Goal: Information Seeking & Learning: Find specific fact

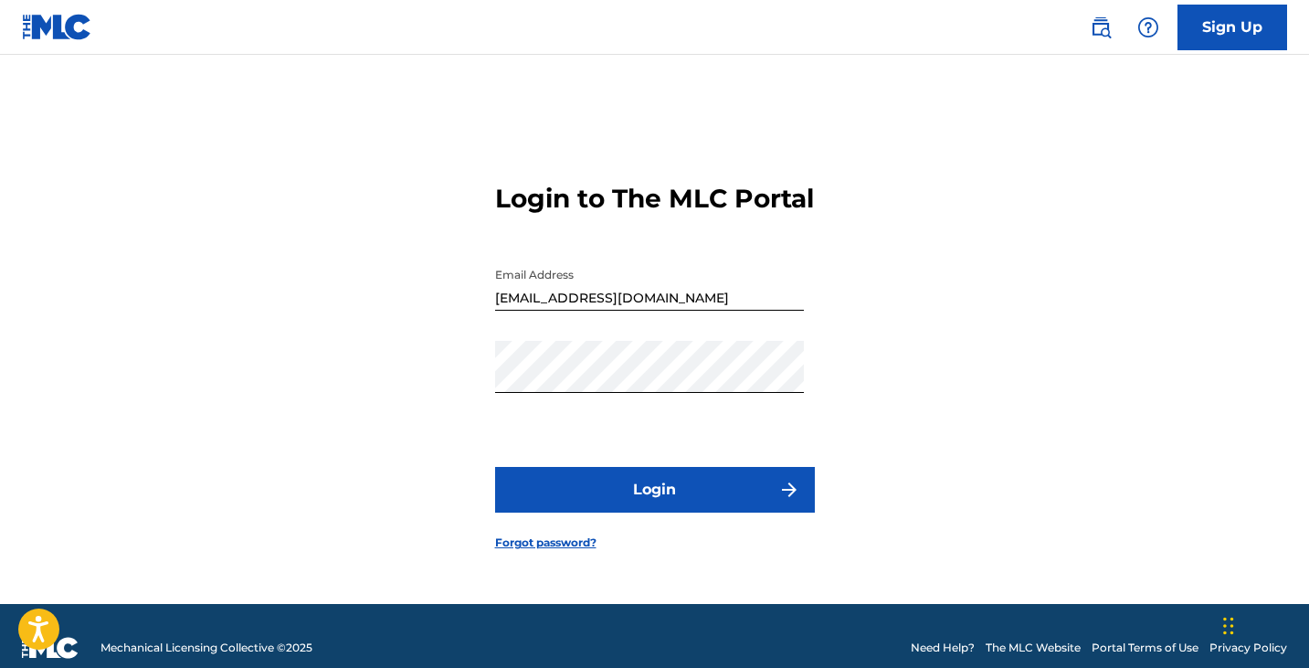
click at [981, 305] on div "Login to The MLC Portal Email Address [EMAIL_ADDRESS][DOMAIN_NAME] Password Log…" at bounding box center [655, 352] width 1279 height 503
click at [588, 490] on button "Login" at bounding box center [655, 490] width 320 height 46
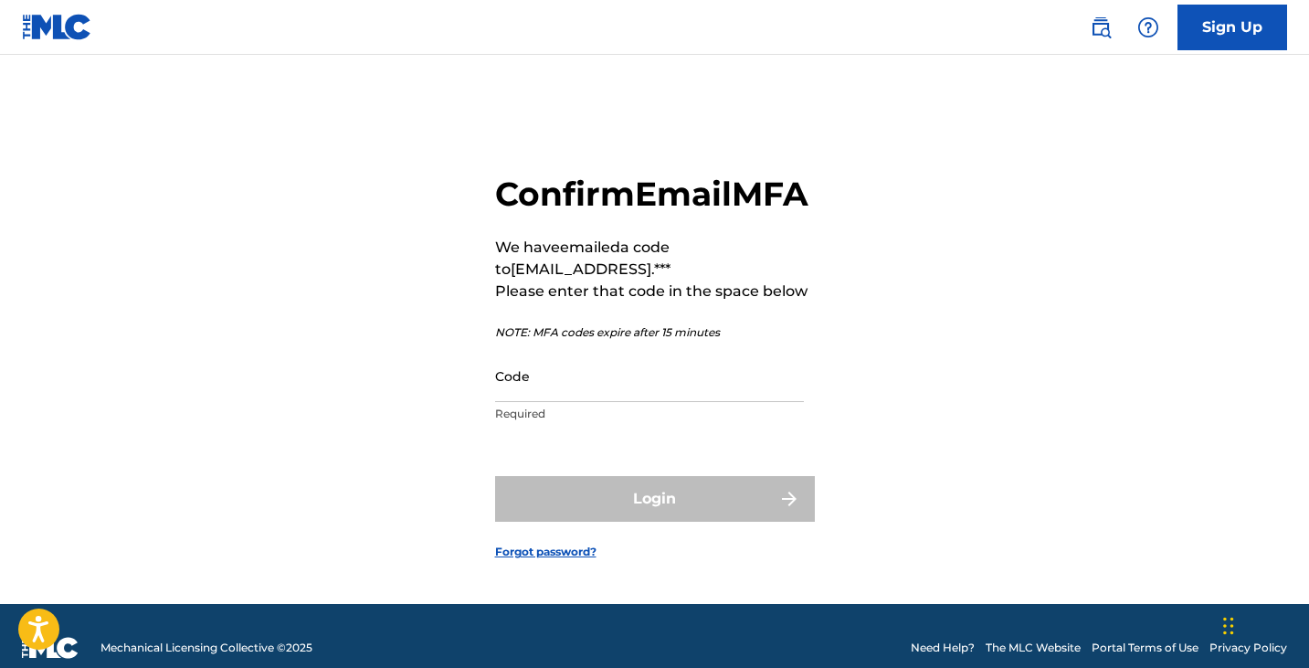
click at [577, 386] on input "Code" at bounding box center [649, 376] width 309 height 52
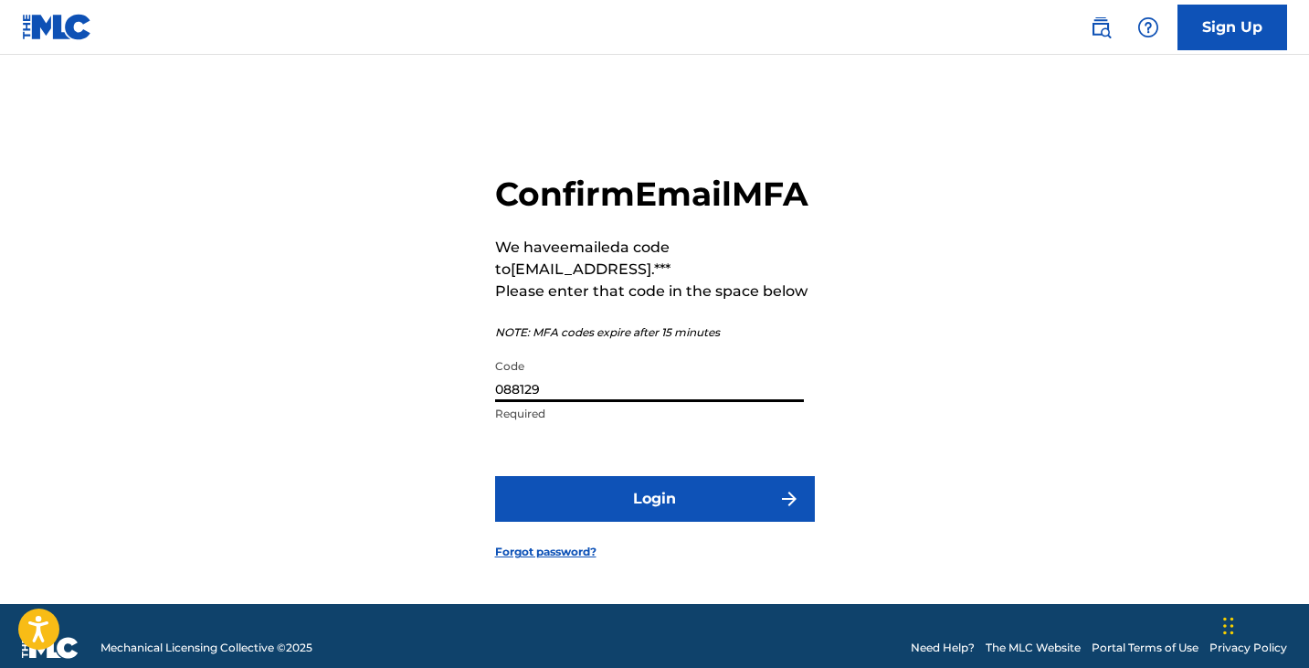
type input "088129"
click at [689, 509] on button "Login" at bounding box center [655, 499] width 320 height 46
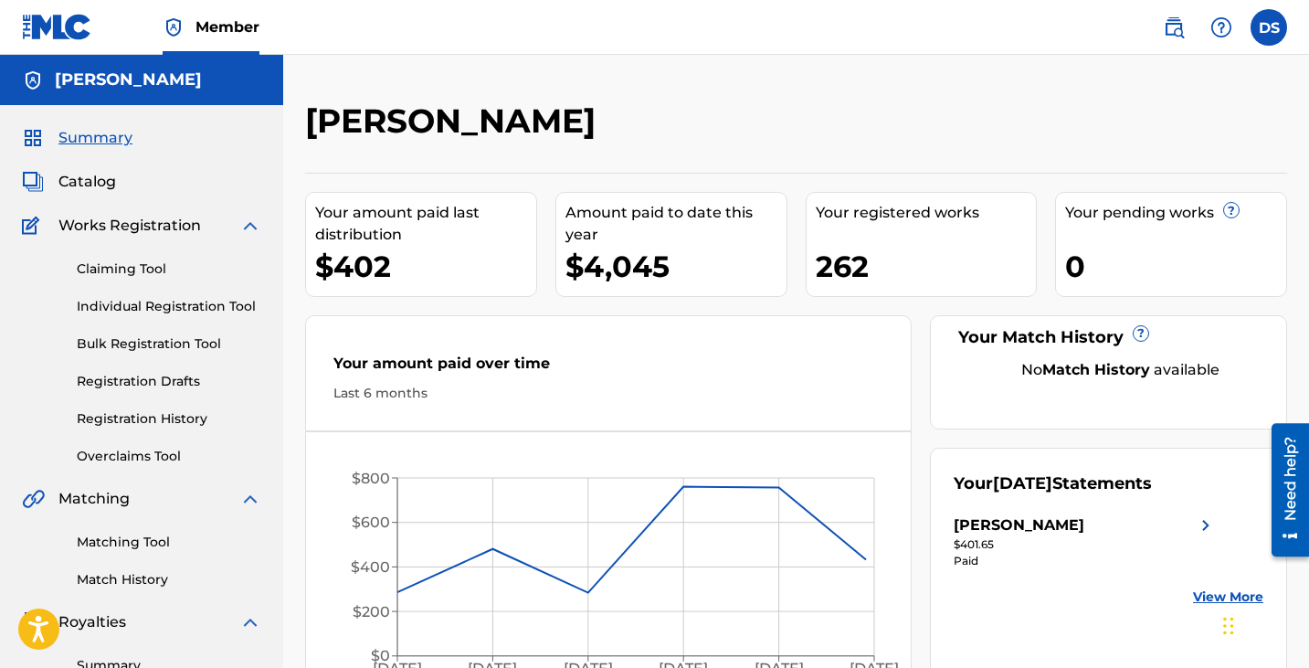
click at [115, 537] on link "Matching Tool" at bounding box center [169, 542] width 185 height 19
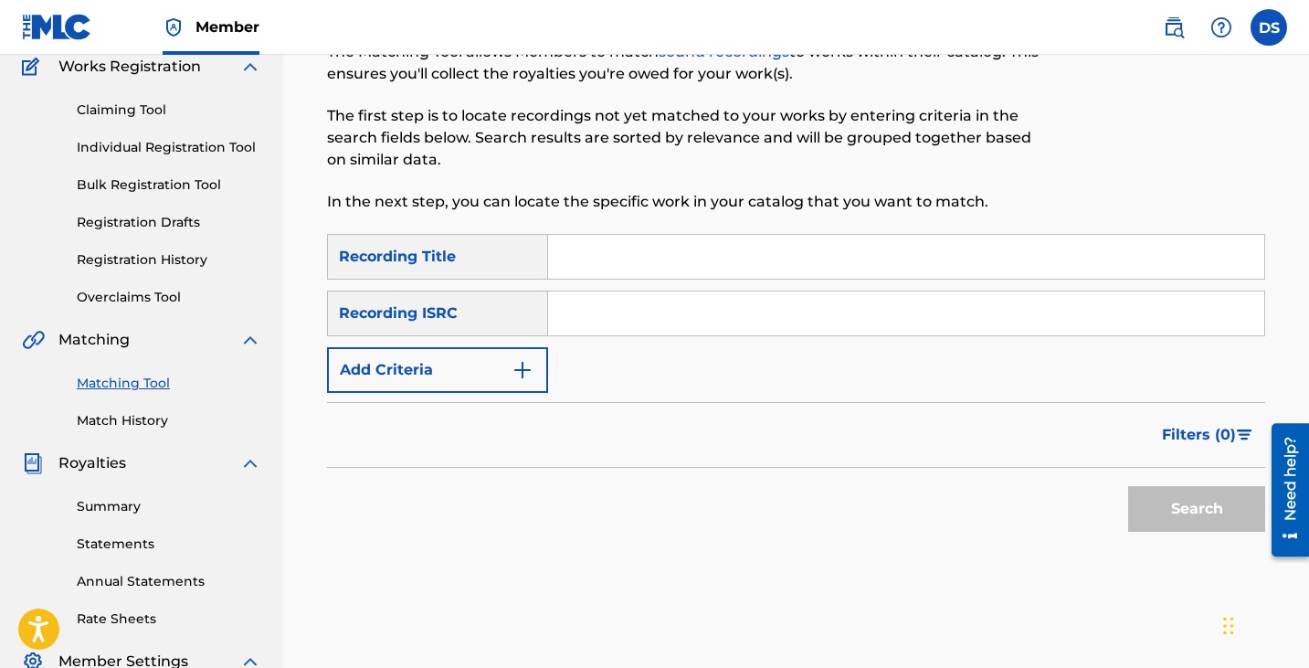
scroll to position [183, 0]
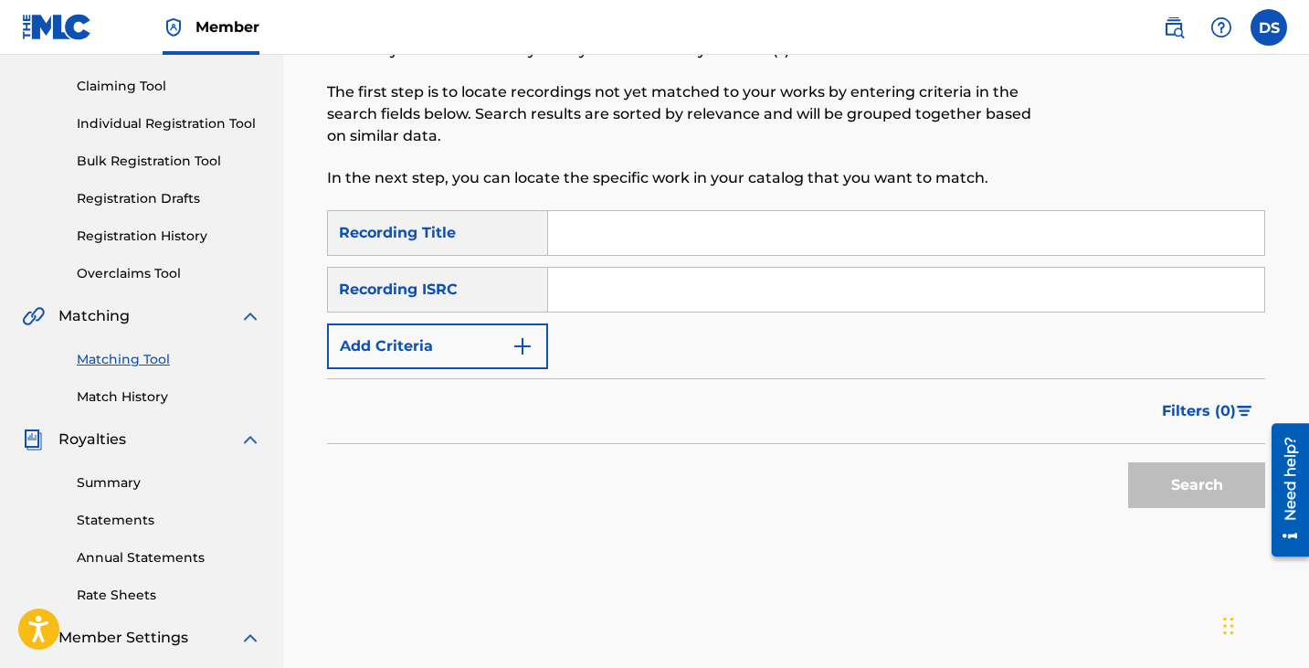
click at [485, 350] on button "Add Criteria" at bounding box center [437, 346] width 221 height 46
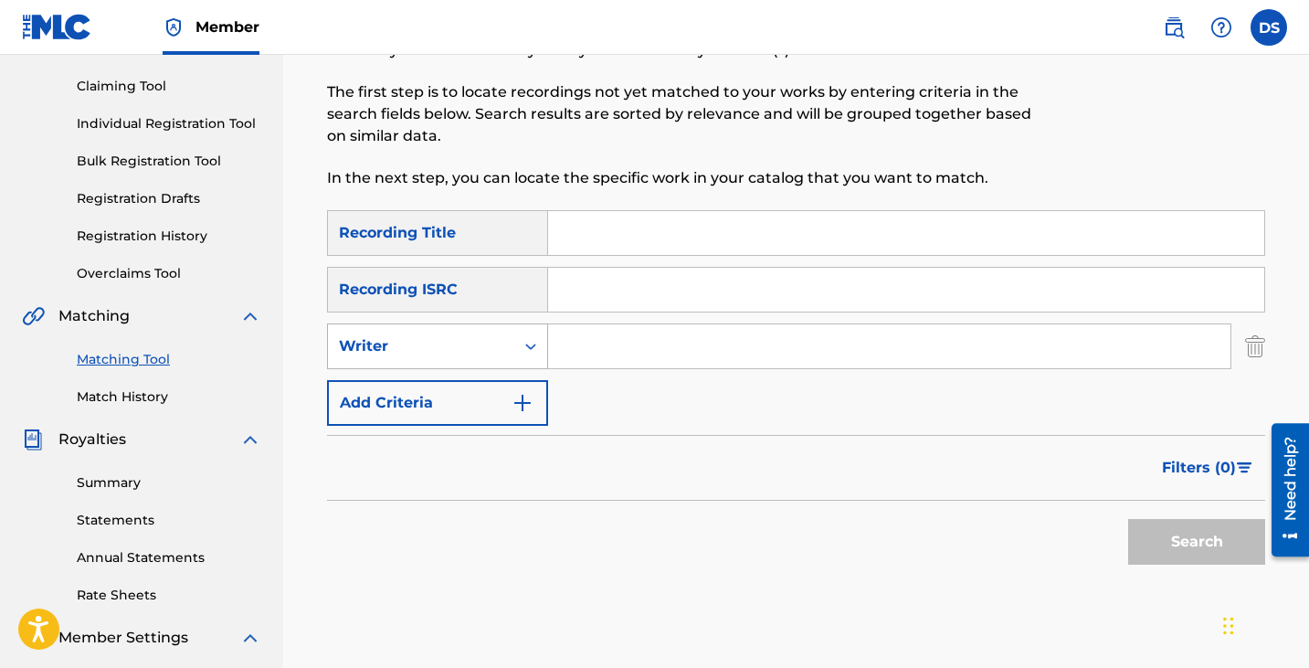
click at [452, 348] on div "Writer" at bounding box center [421, 346] width 164 height 22
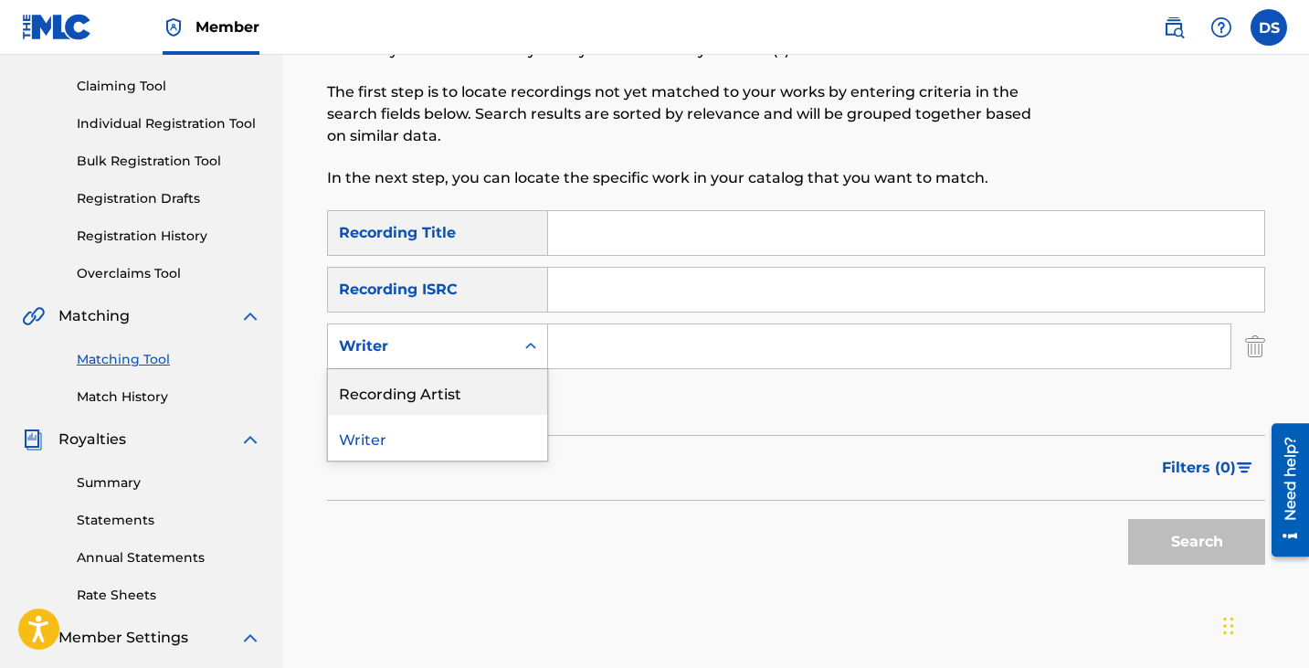
click at [419, 394] on div "Recording Artist" at bounding box center [437, 392] width 219 height 46
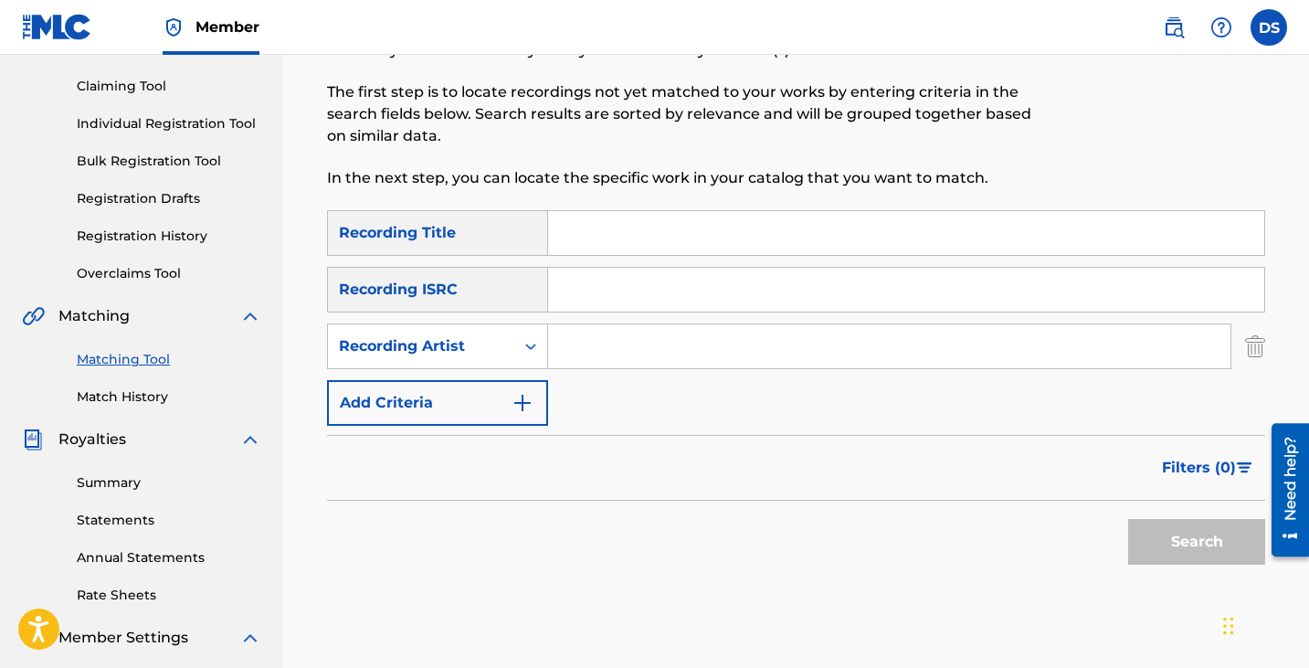
click at [674, 345] on input "Search Form" at bounding box center [889, 346] width 683 height 44
type input "haystak"
click at [1128, 519] on button "Search" at bounding box center [1196, 542] width 137 height 46
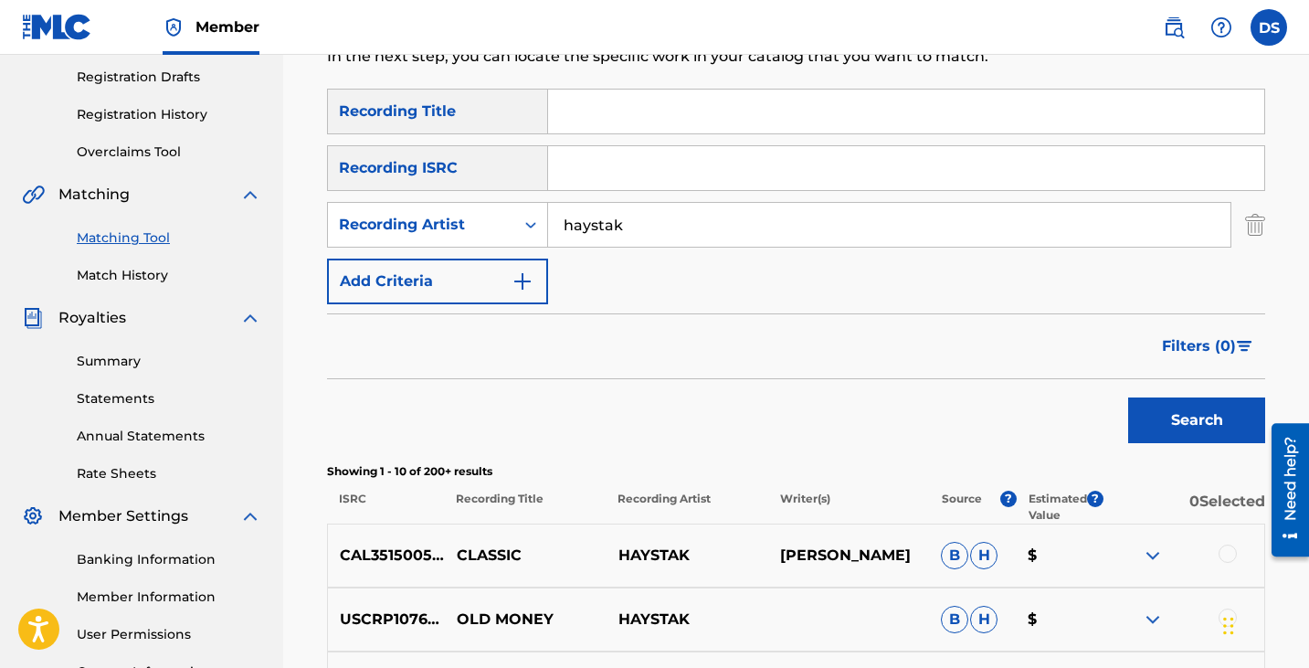
scroll to position [457, 0]
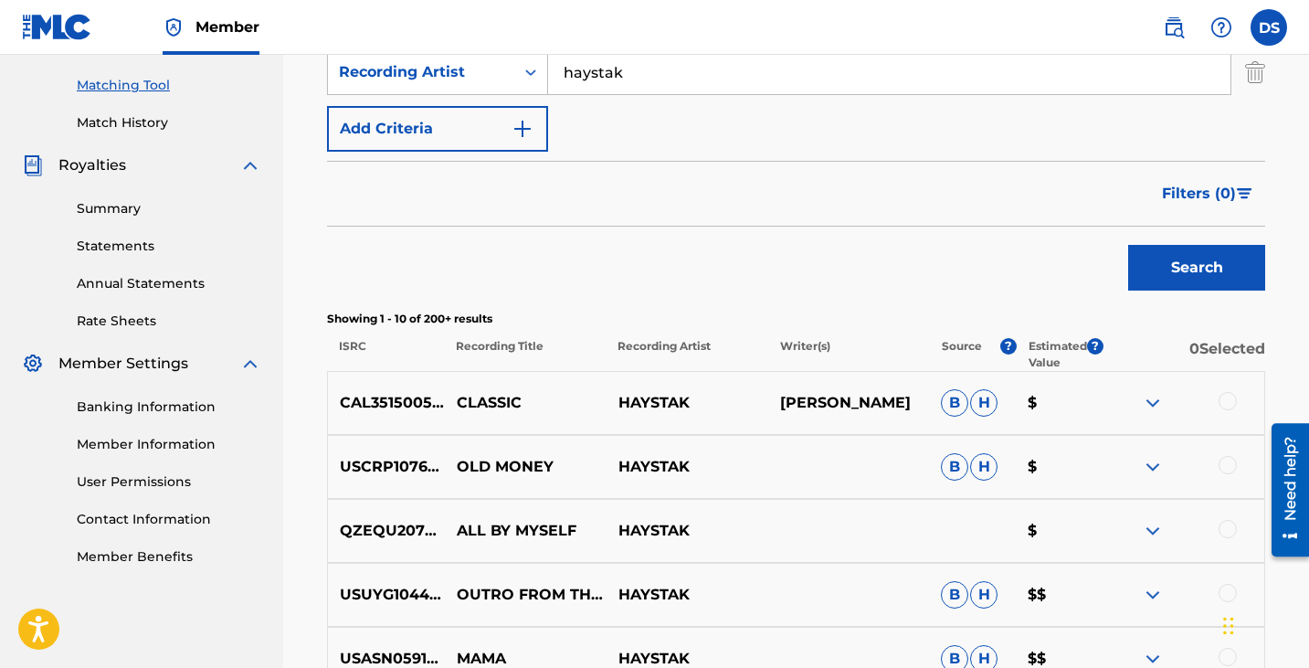
click at [1241, 185] on button "Filters ( 0 )" at bounding box center [1208, 194] width 114 height 46
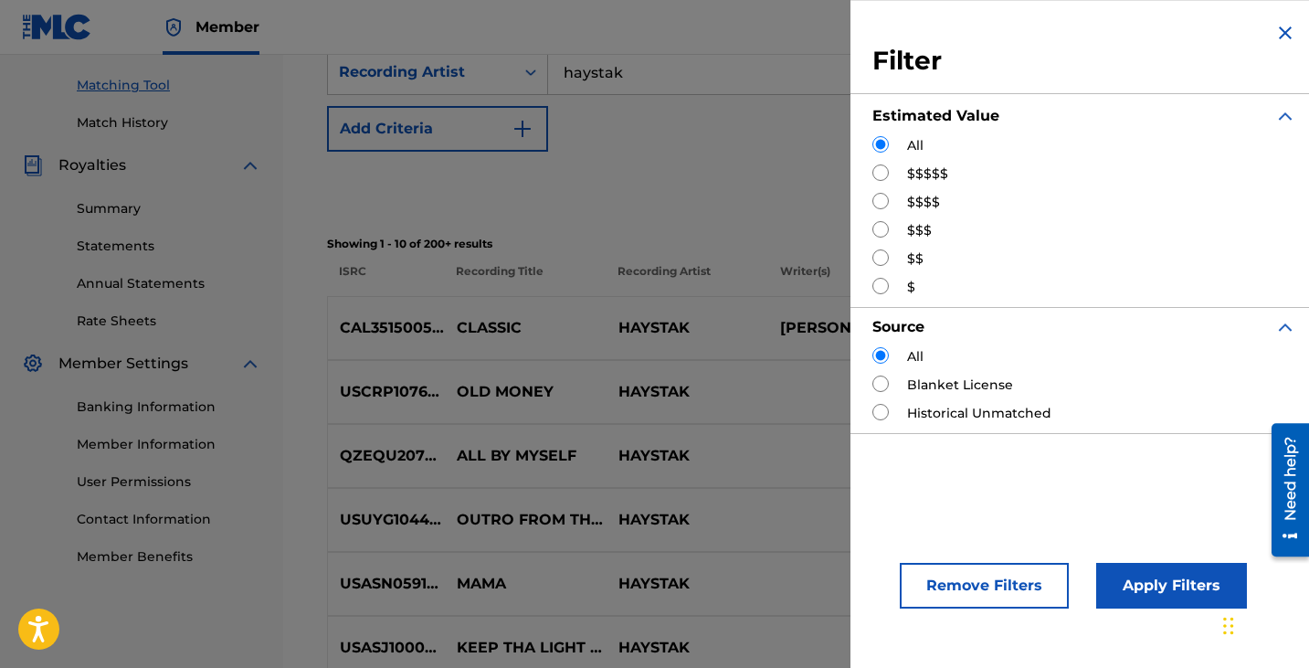
click at [884, 173] on input "Search Form" at bounding box center [881, 172] width 16 height 16
radio input "true"
click at [1168, 574] on button "Apply Filters" at bounding box center [1171, 586] width 151 height 46
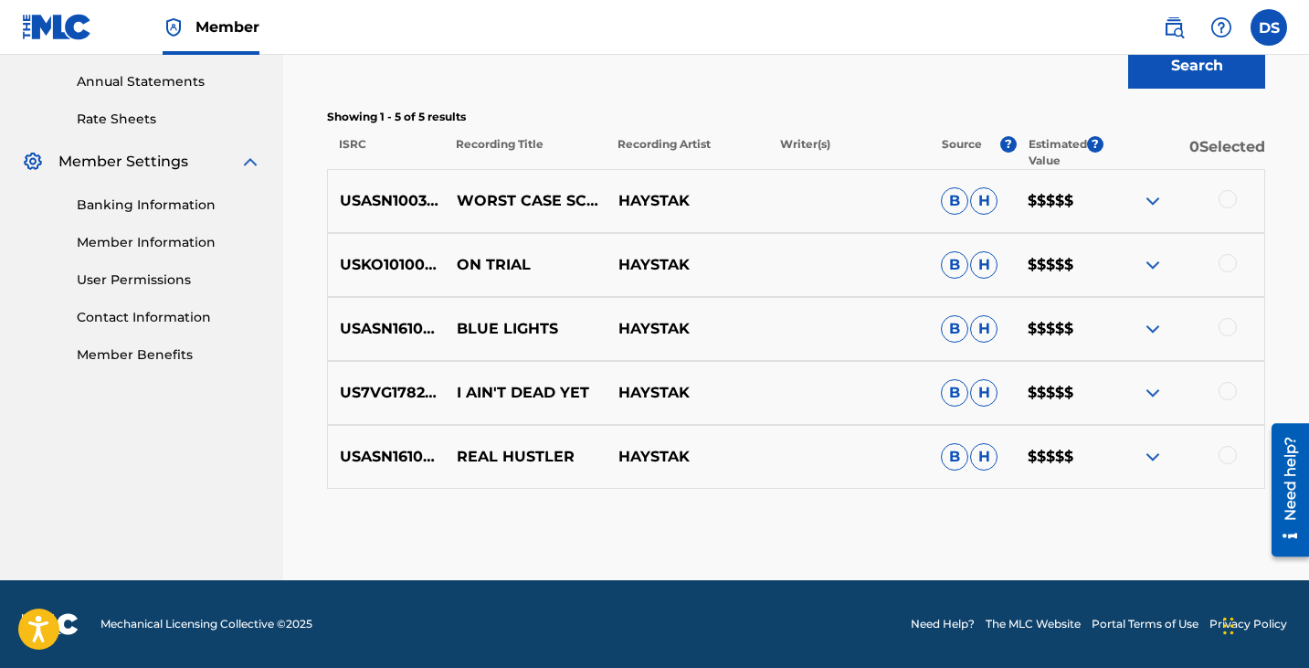
scroll to position [567, 0]
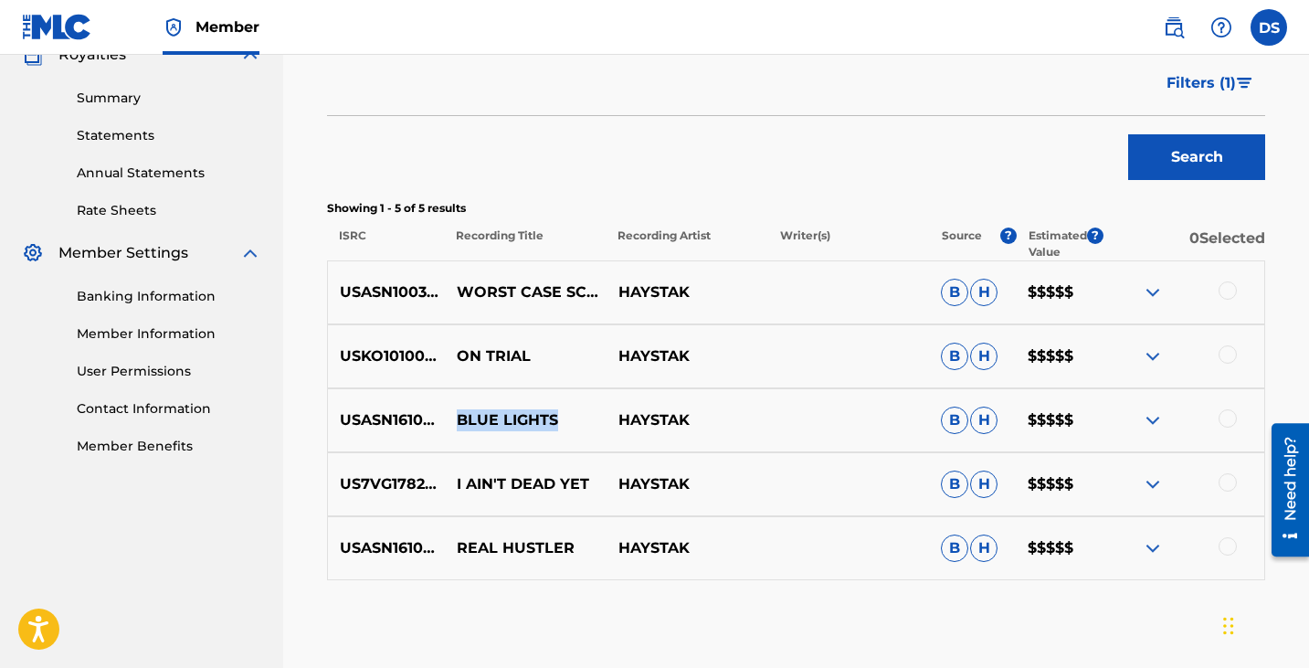
drag, startPoint x: 576, startPoint y: 420, endPoint x: 460, endPoint y: 418, distance: 116.1
click at [460, 418] on p "BLUE LIGHTS" at bounding box center [526, 420] width 162 height 22
copy p "BLUE LIGHTS"
drag, startPoint x: 524, startPoint y: 353, endPoint x: 453, endPoint y: 355, distance: 71.3
click at [453, 355] on p "ON TRIAL" at bounding box center [526, 356] width 162 height 22
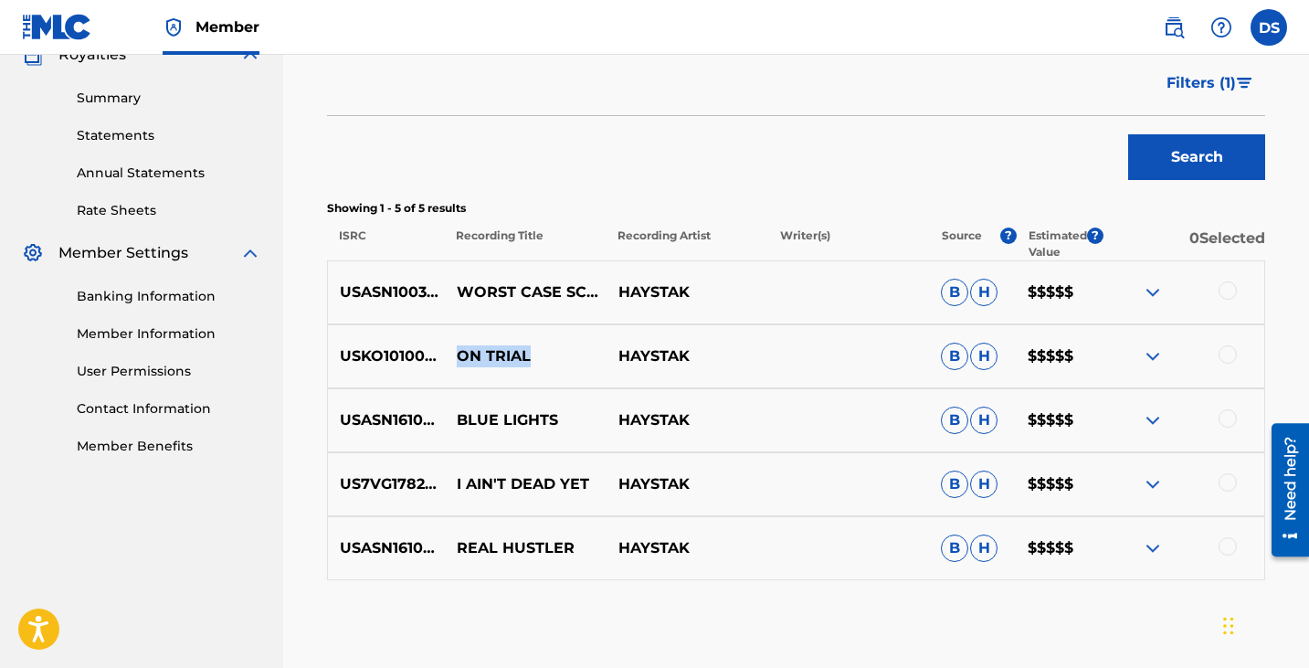
copy p "ON TRIAL"
drag, startPoint x: 562, startPoint y: 486, endPoint x: 458, endPoint y: 492, distance: 104.3
click at [458, 492] on p "I AIN'T DEAD YET" at bounding box center [526, 484] width 162 height 22
copy p "I AIN'T DEAD YET"
drag, startPoint x: 577, startPoint y: 543, endPoint x: 457, endPoint y: 555, distance: 120.3
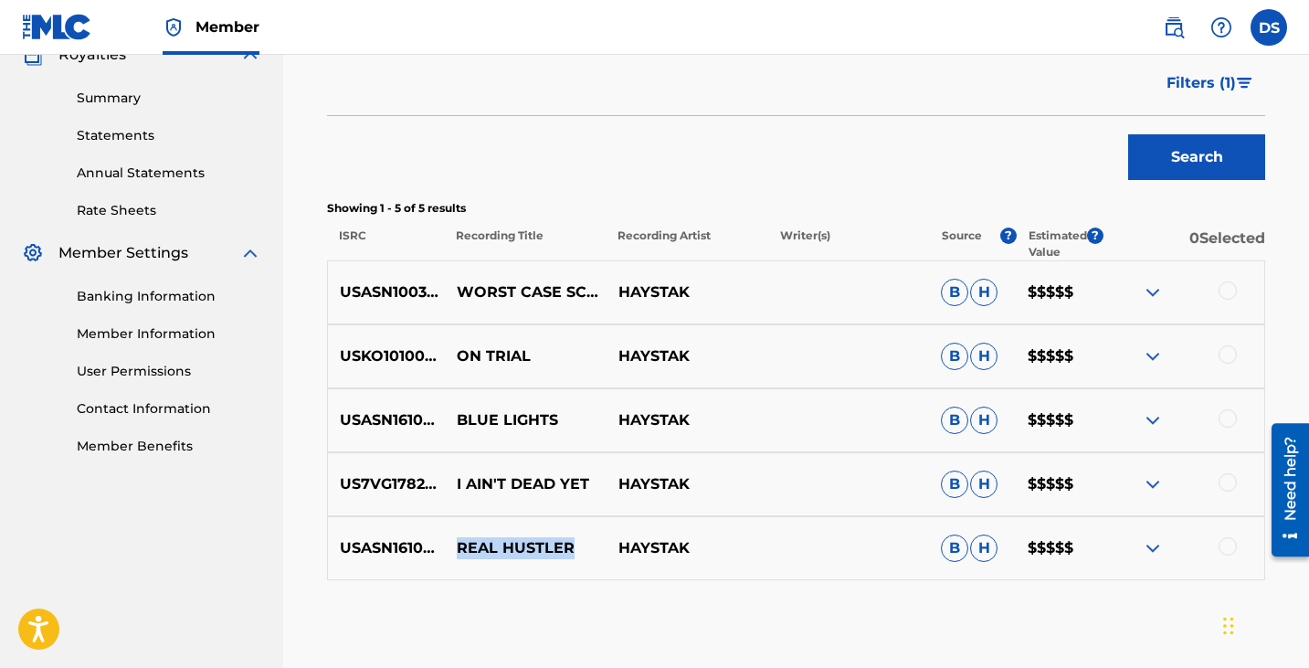
click at [457, 555] on p "REAL HUSTLER" at bounding box center [526, 548] width 162 height 22
drag, startPoint x: 655, startPoint y: 548, endPoint x: 458, endPoint y: 552, distance: 197.4
click at [458, 552] on div "USASN1610067 REAL HUSTLER HAYSTAK B H $$$$$" at bounding box center [796, 548] width 938 height 64
copy div "REAL HUSTLER HAYSTAK"
click at [672, 317] on div "USASN1003403 WORST CASE SCENARIO HAYSTAK B H $$$$$" at bounding box center [796, 292] width 938 height 64
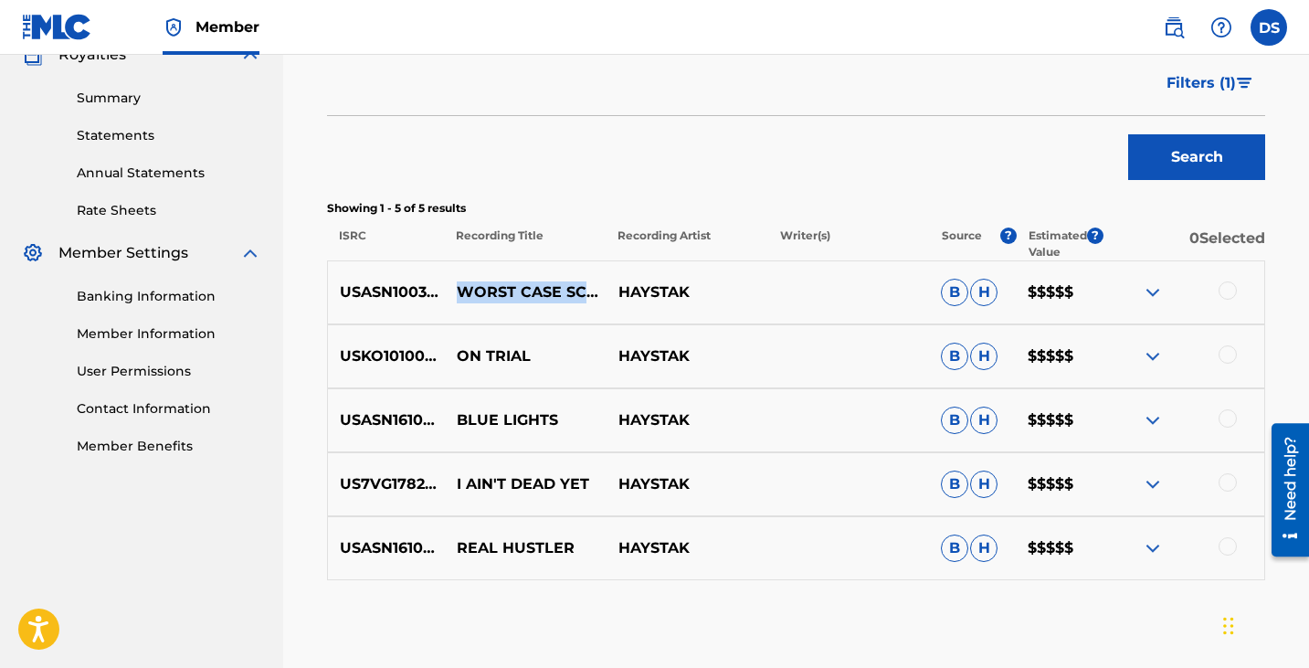
drag, startPoint x: 531, startPoint y: 312, endPoint x: 453, endPoint y: 284, distance: 82.7
click at [453, 284] on p "WORST CASE SCENARIO" at bounding box center [526, 292] width 162 height 22
drag, startPoint x: 546, startPoint y: 312, endPoint x: 454, endPoint y: 290, distance: 94.9
click at [454, 290] on p "WORST CASE SCENARIO" at bounding box center [526, 292] width 162 height 22
copy p "WORST CASE SCENARIO"
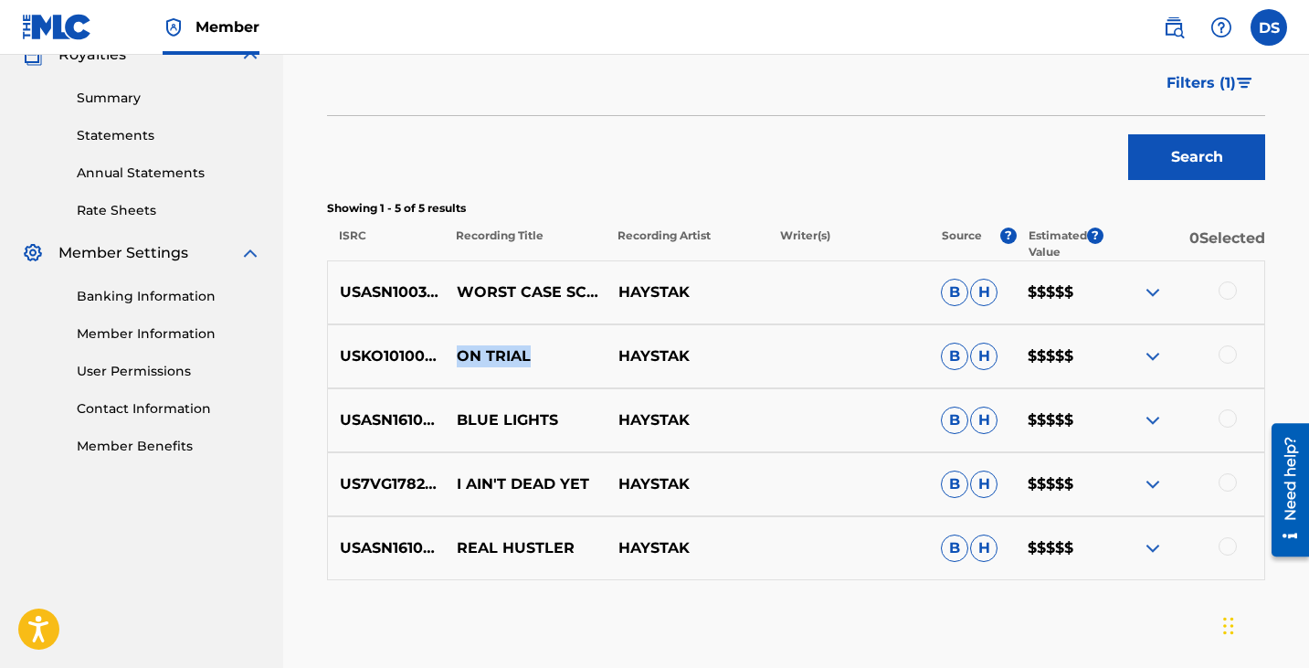
drag, startPoint x: 527, startPoint y: 356, endPoint x: 448, endPoint y: 352, distance: 79.6
click at [448, 352] on p "ON TRIAL" at bounding box center [526, 356] width 162 height 22
copy p "ON TRIAL"
click at [542, 314] on div "USASN1003403 WORST CASE SCENARIO HAYSTAK B H $$$$$" at bounding box center [796, 292] width 938 height 64
drag, startPoint x: 551, startPoint y: 301, endPoint x: 460, endPoint y: 278, distance: 94.2
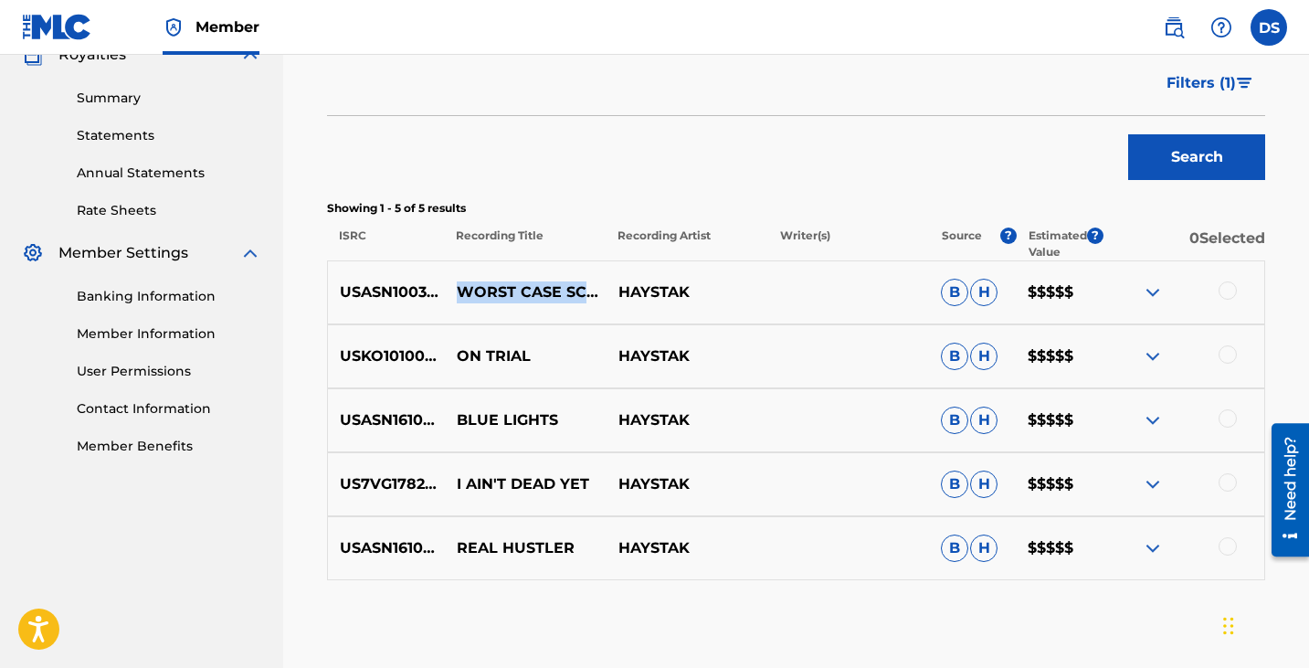
click at [460, 281] on p "WORST CASE SCENARIO" at bounding box center [526, 292] width 162 height 22
copy p "WORST CASE SCENARIO"
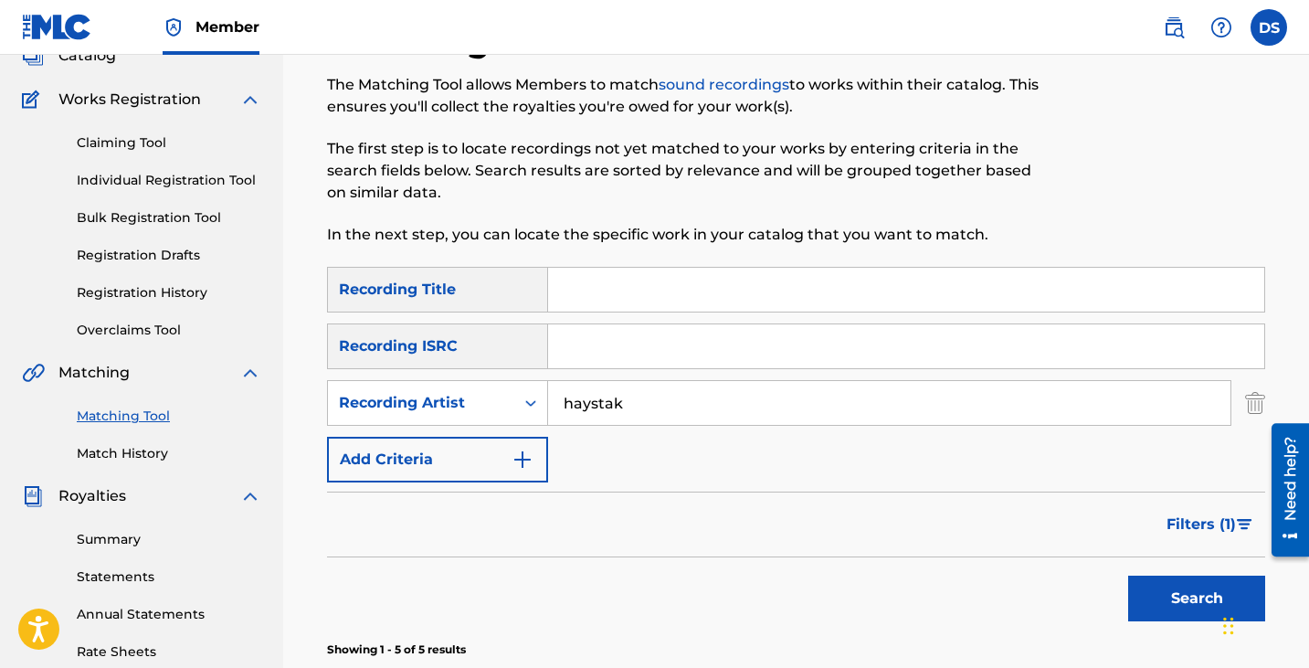
scroll to position [0, 0]
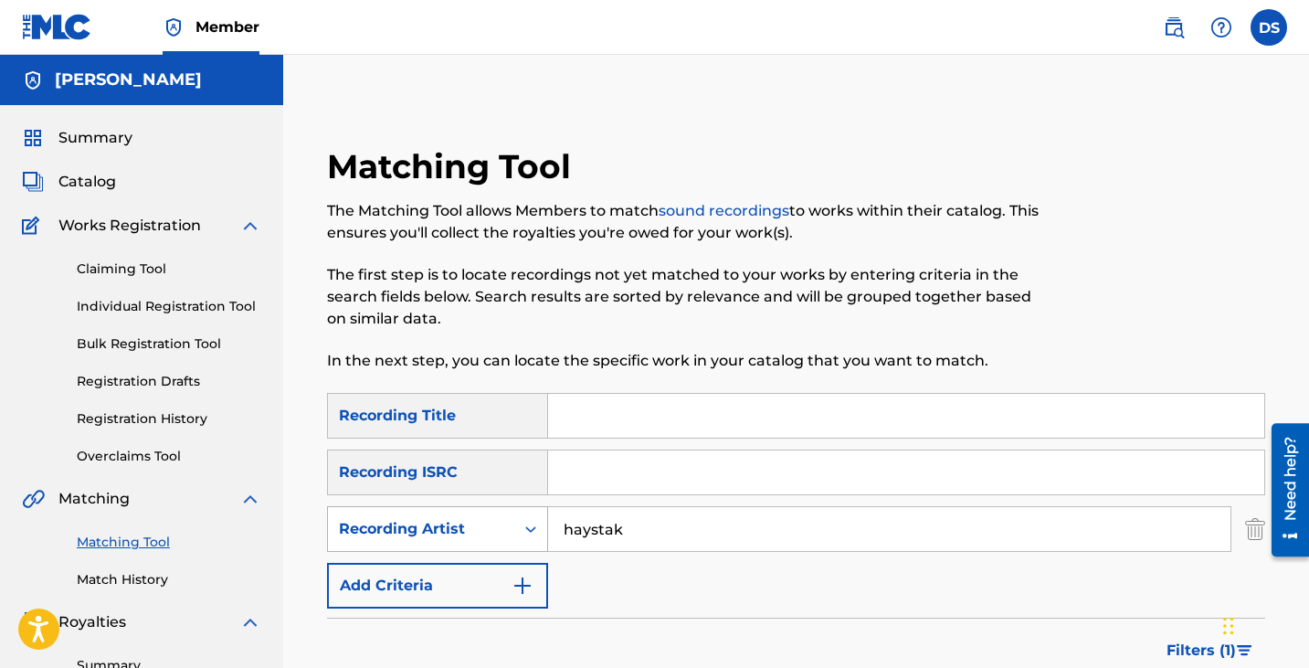
drag, startPoint x: 648, startPoint y: 539, endPoint x: 378, endPoint y: 523, distance: 270.1
click at [376, 523] on div "SearchWithCriteria63421902-74a5-4e91-88c9-d7e624c97eec Recording Artist [PERSON…" at bounding box center [796, 529] width 938 height 46
type input "maoli"
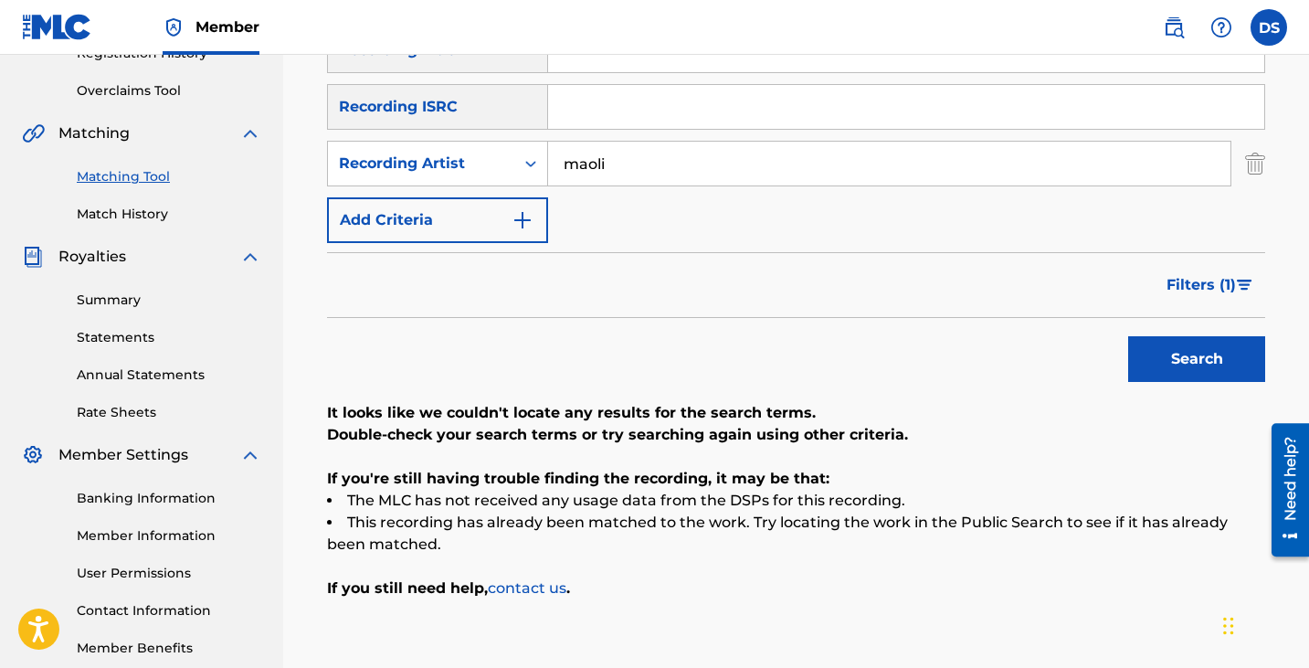
scroll to position [274, 0]
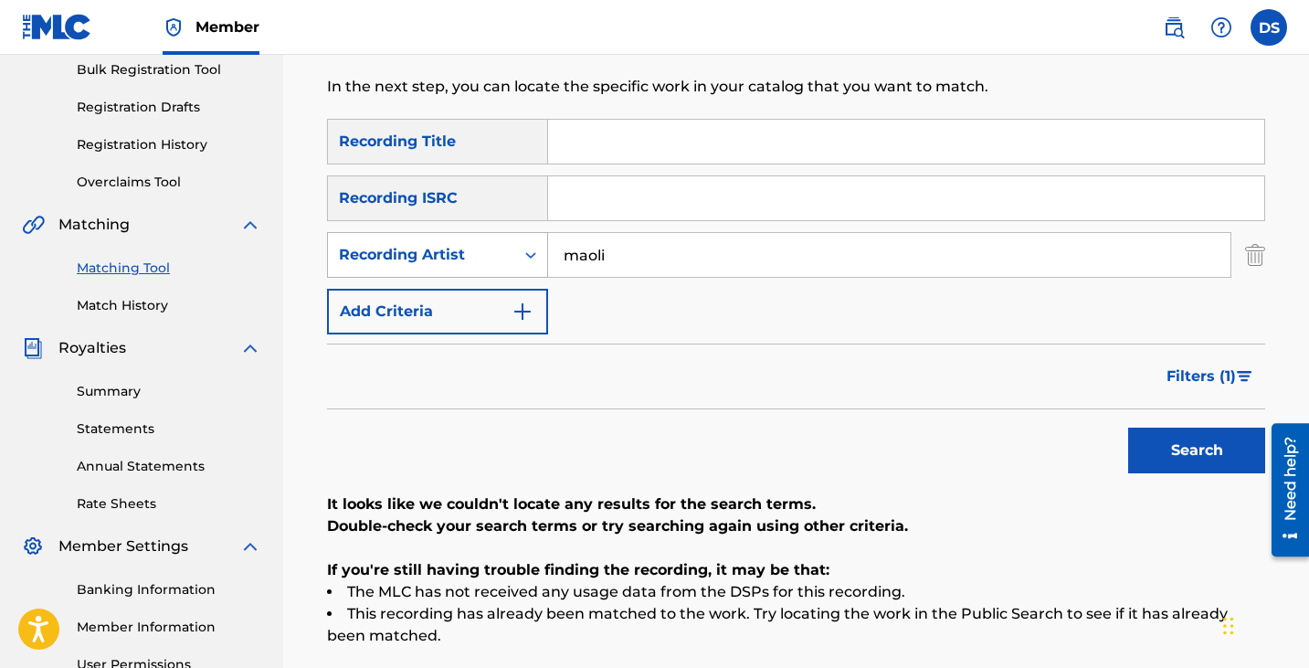
drag, startPoint x: 605, startPoint y: 259, endPoint x: 438, endPoint y: 272, distance: 167.7
click at [438, 272] on div "SearchWithCriteria63421902-74a5-4e91-88c9-d7e624c97eec Recording Artist [PERSON…" at bounding box center [796, 255] width 938 height 46
click at [697, 369] on div "Filters ( 1 )" at bounding box center [796, 377] width 938 height 66
drag, startPoint x: 624, startPoint y: 243, endPoint x: 523, endPoint y: 243, distance: 101.4
click at [523, 243] on div "SearchWithCriteria63421902-74a5-4e91-88c9-d7e624c97eec Recording Artist [PERSON…" at bounding box center [796, 255] width 938 height 46
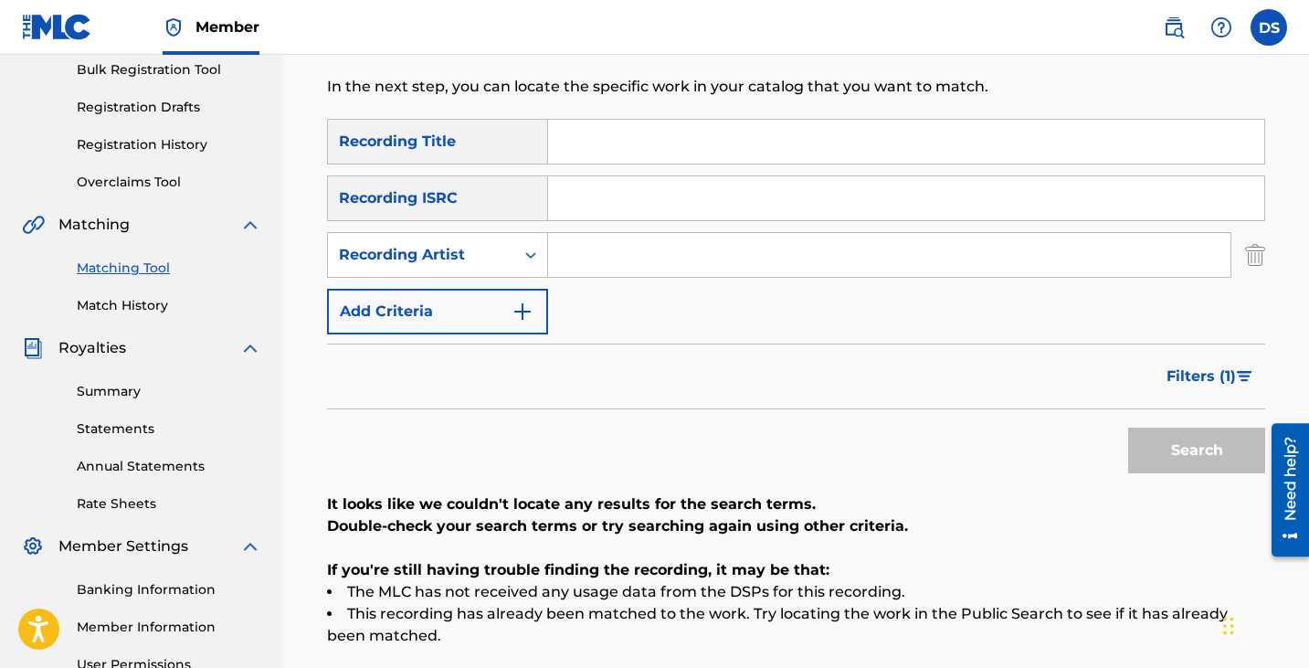
click at [741, 359] on div "Filters ( 1 )" at bounding box center [796, 377] width 938 height 66
click at [613, 243] on input "Search Form" at bounding box center [889, 255] width 683 height 44
type input "haystak"
click at [1223, 433] on button "Search" at bounding box center [1196, 451] width 137 height 46
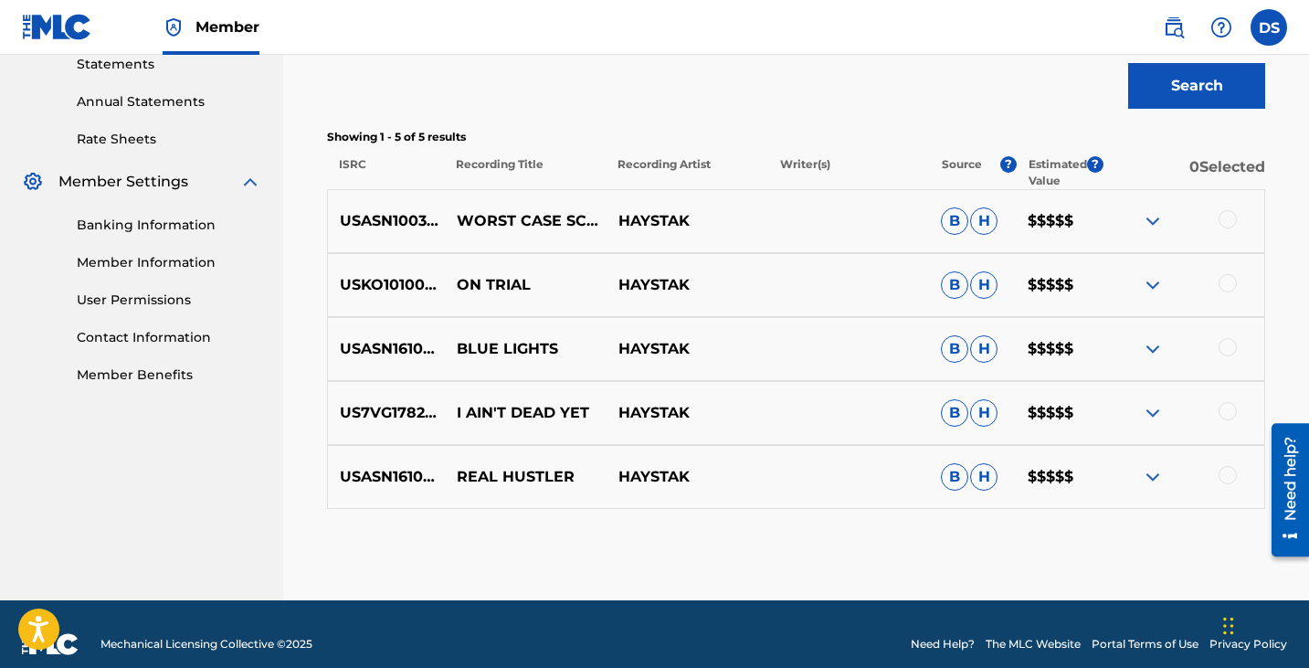
scroll to position [640, 0]
